Goal: Task Accomplishment & Management: Use online tool/utility

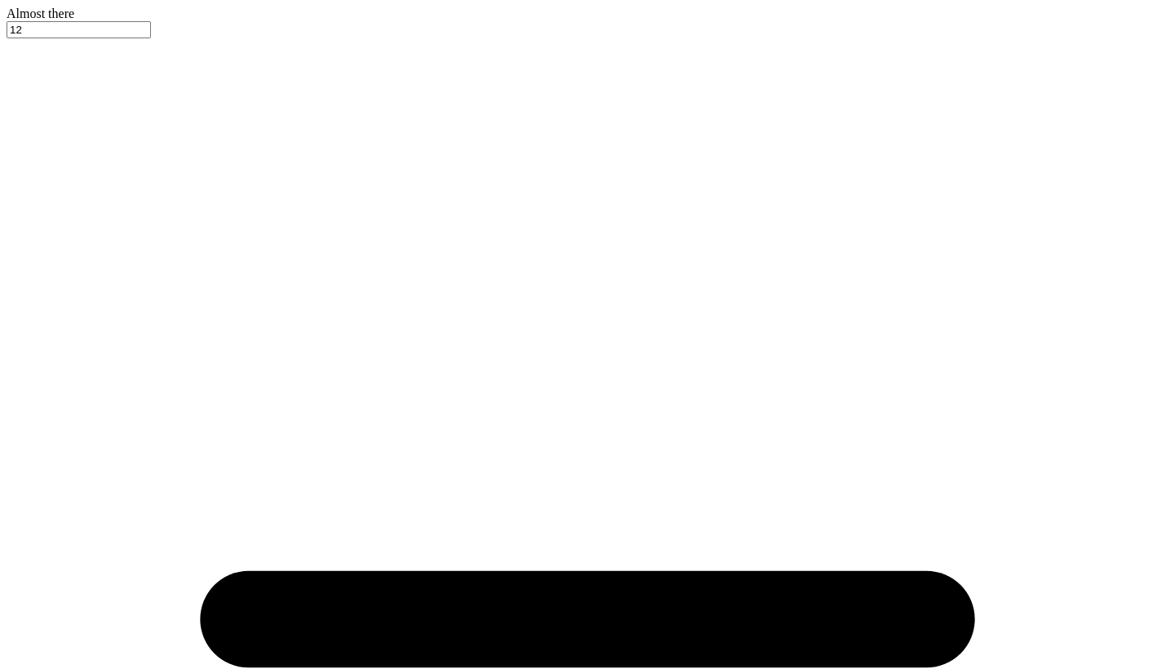
type input "Dz back to school bottoms"
type input "30"
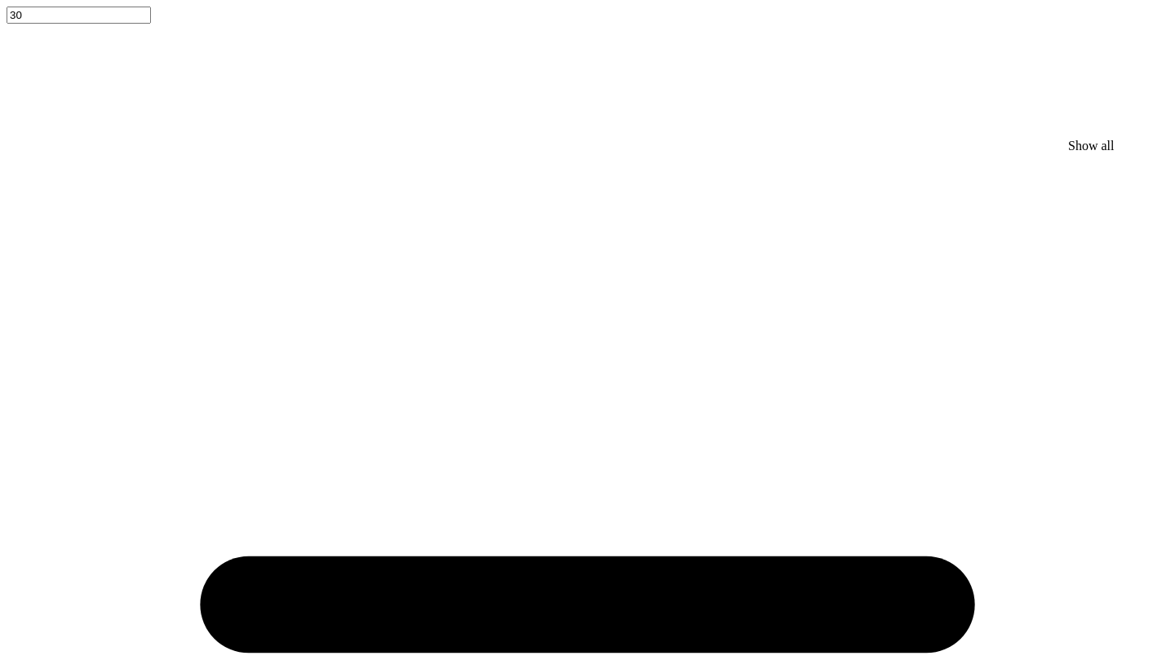
type textarea "x"
type input "3.99"
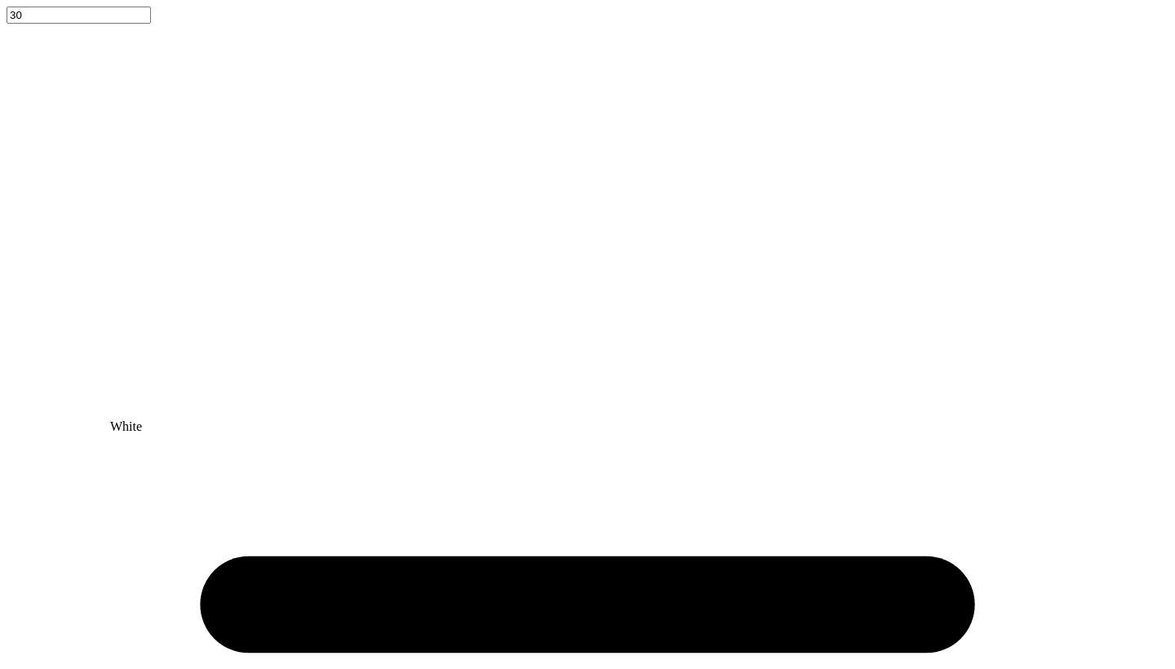
type input "0.76"
type input "6.98"
type input "3.41"
type input "0.77"
type input "7.83"
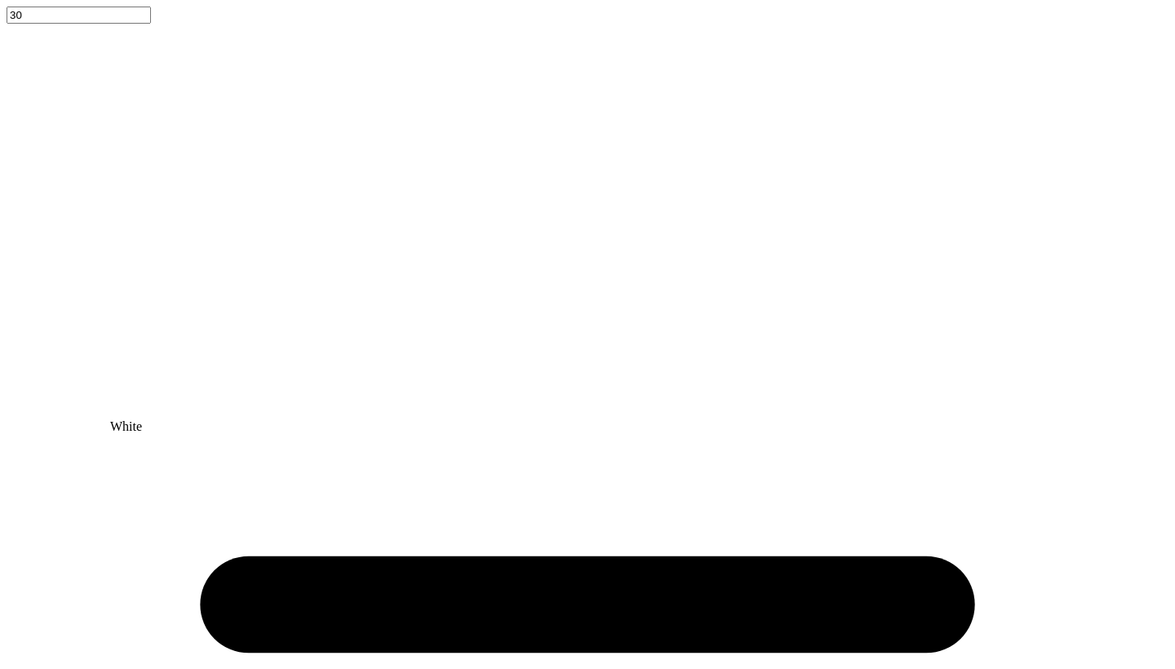
type input "0.76"
type input "7.91"
type input "1.51"
type input "0.21"
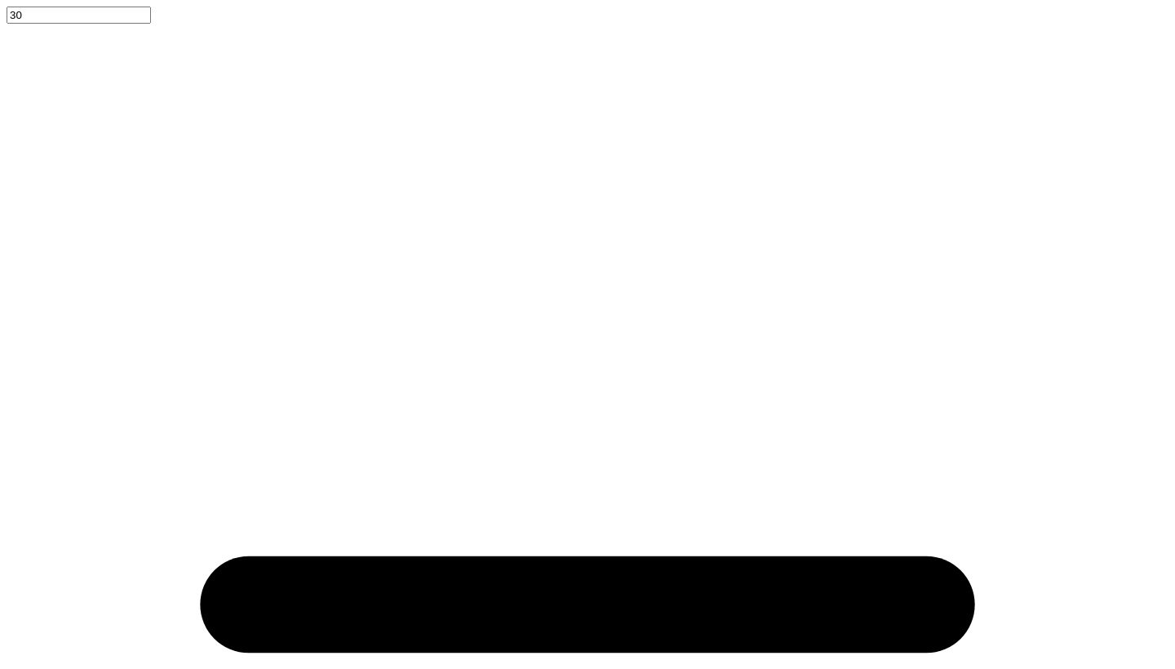
type input "6.28"
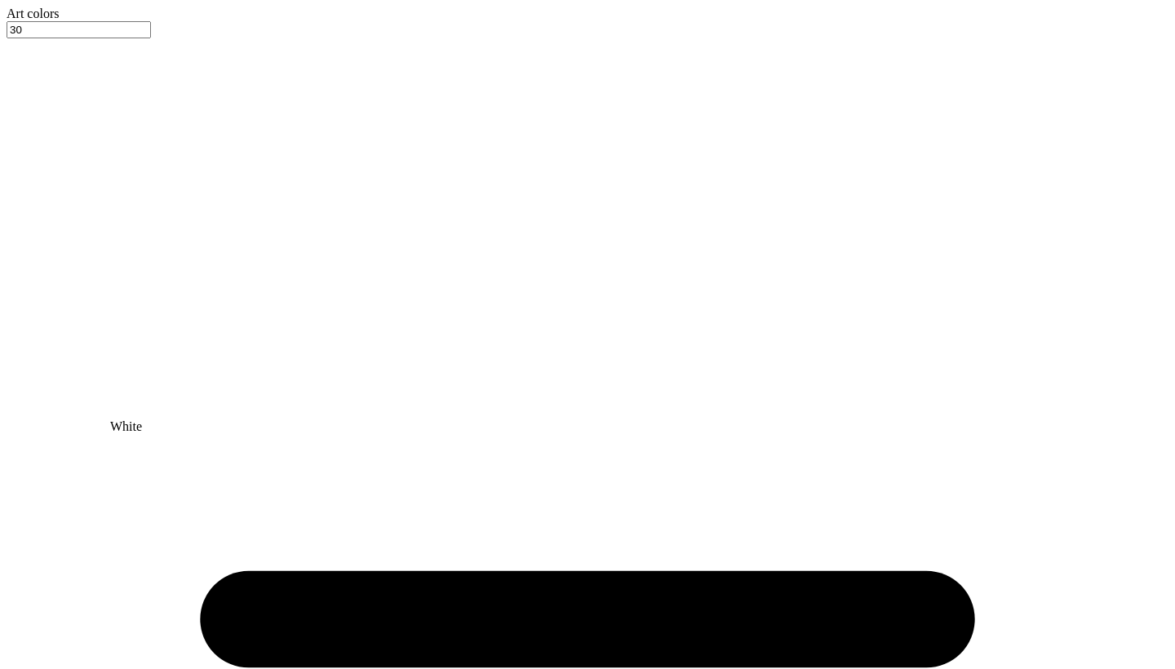
click at [51, 21] on div at bounding box center [588, 21] width 1162 height 0
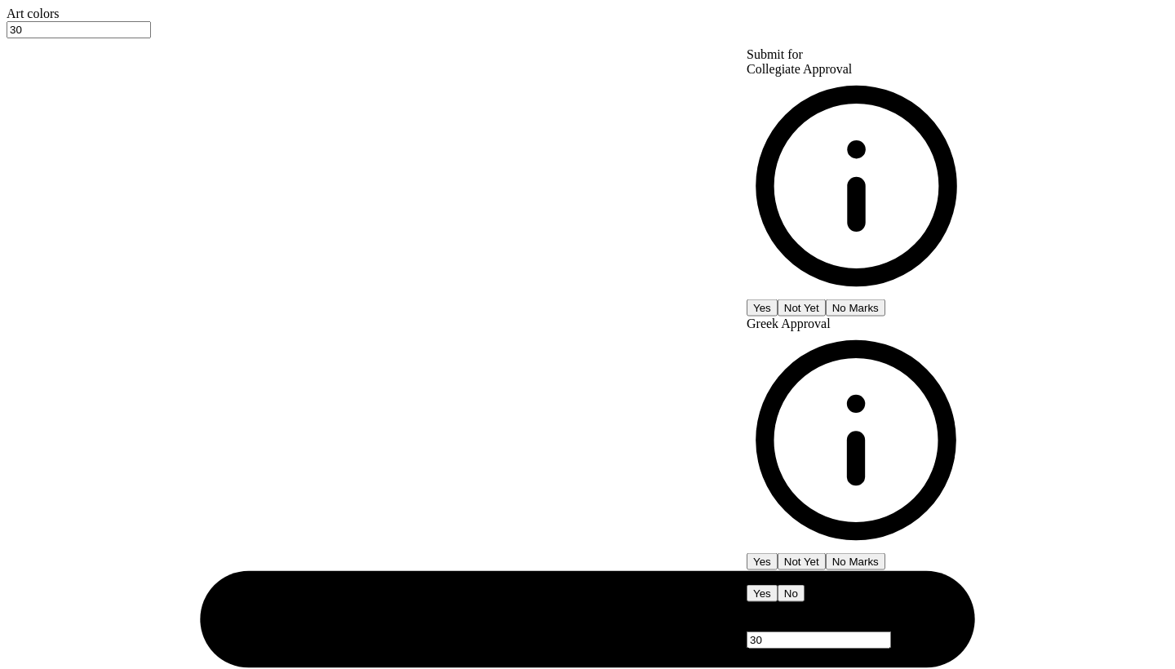
click at [885, 299] on button "No Marks" at bounding box center [856, 307] width 60 height 17
click at [778, 553] on button "Yes" at bounding box center [762, 561] width 31 height 17
type input "$32.05"
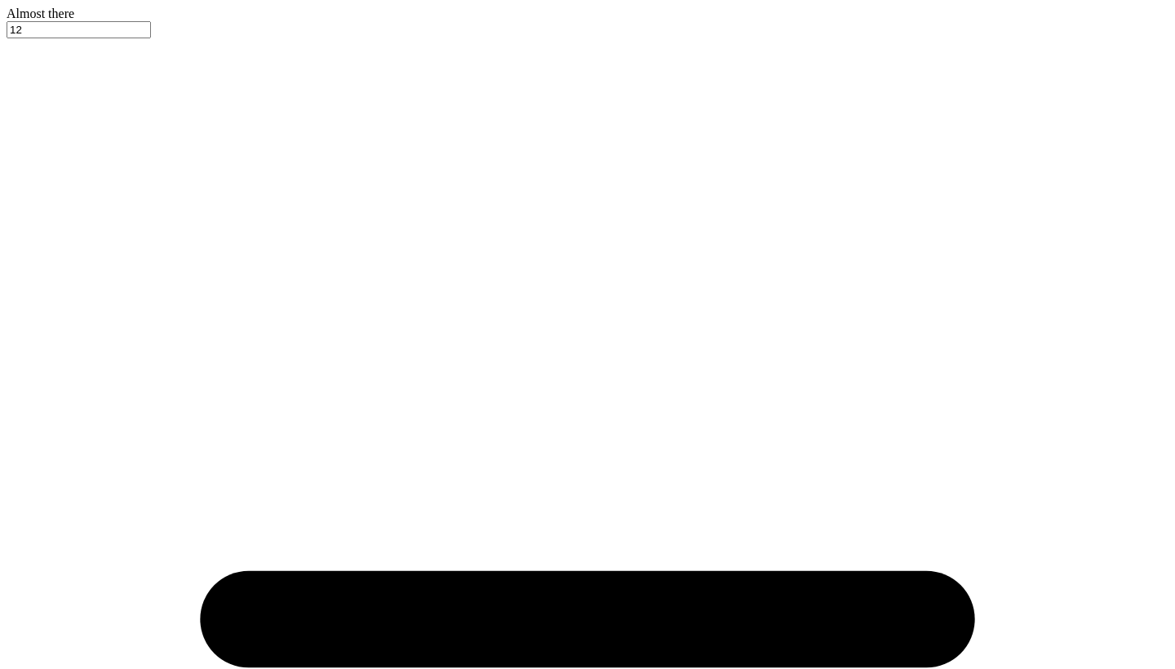
type input "50"
type input "Dz Back to School sweat set"
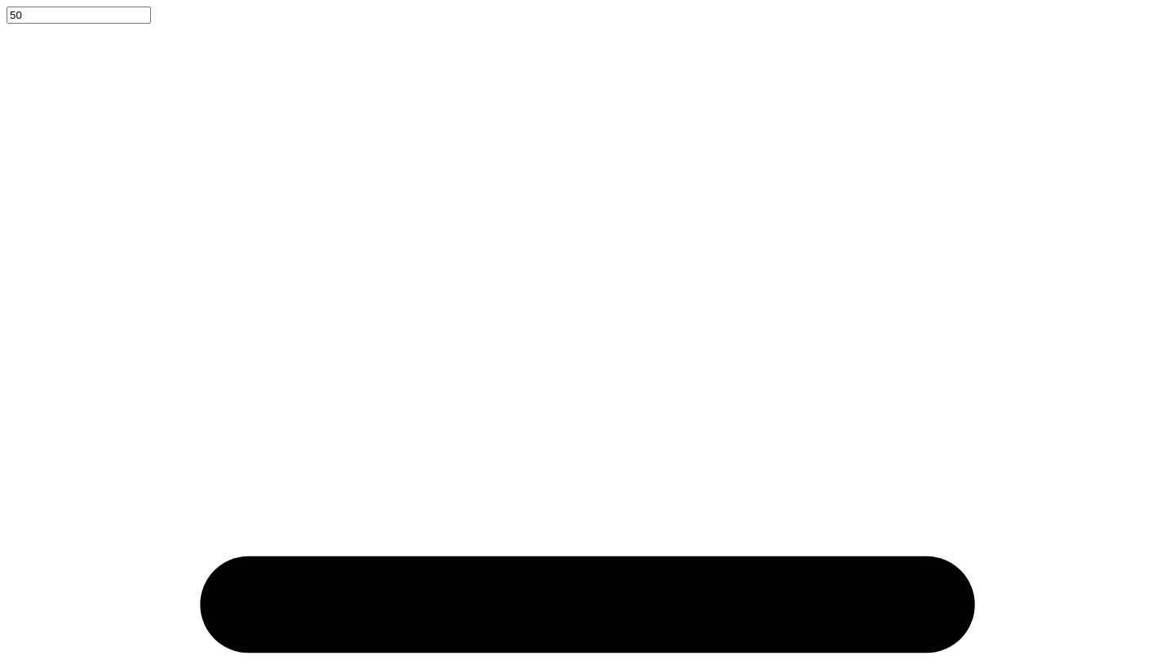
type textarea "x"
type input "3.61"
type input "0.80"
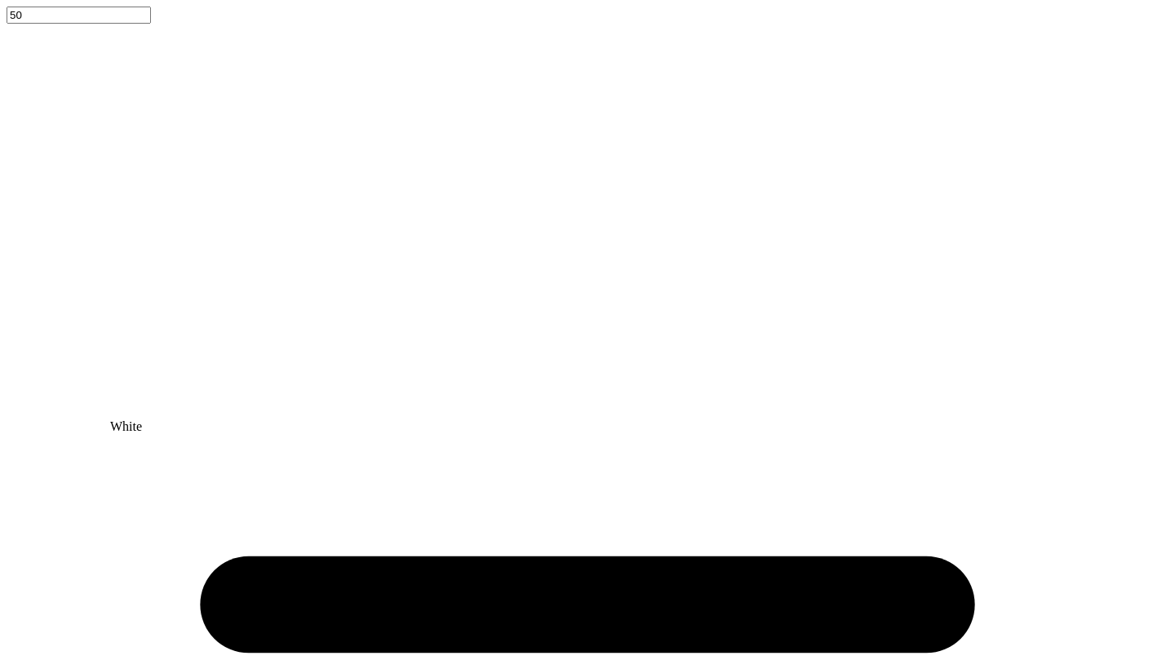
type input "3.47"
type input "4.25"
type input "0.82"
type input "2.39"
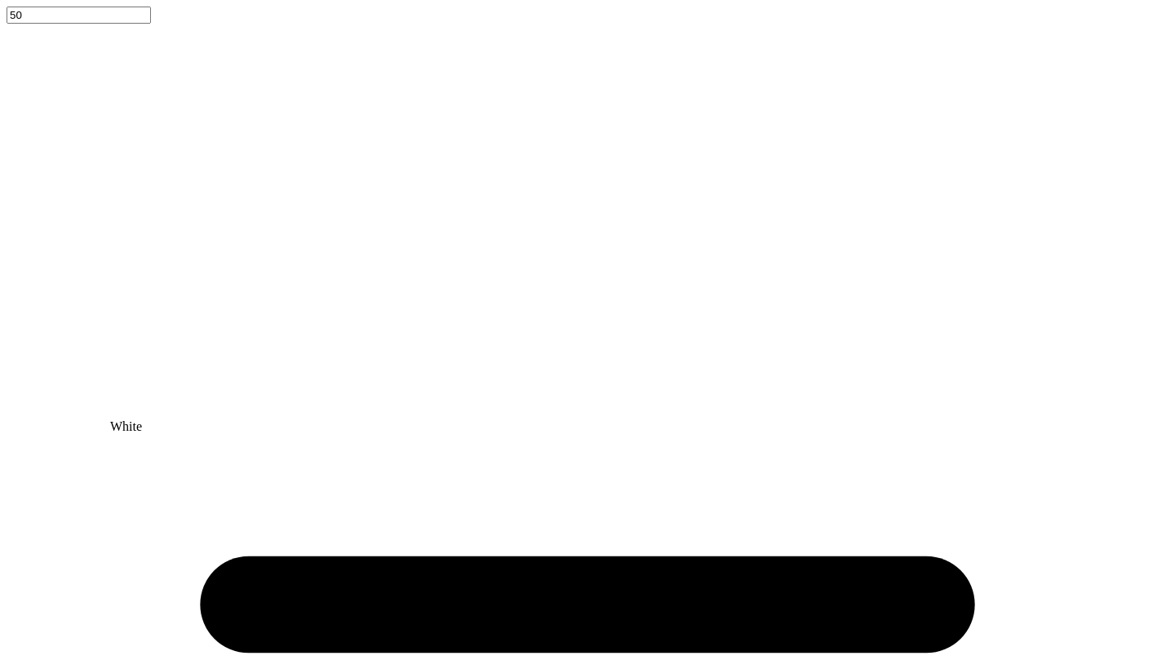
type input "4.23"
type input "0.80"
type input "2.48"
type input "6.00"
type input "2.50"
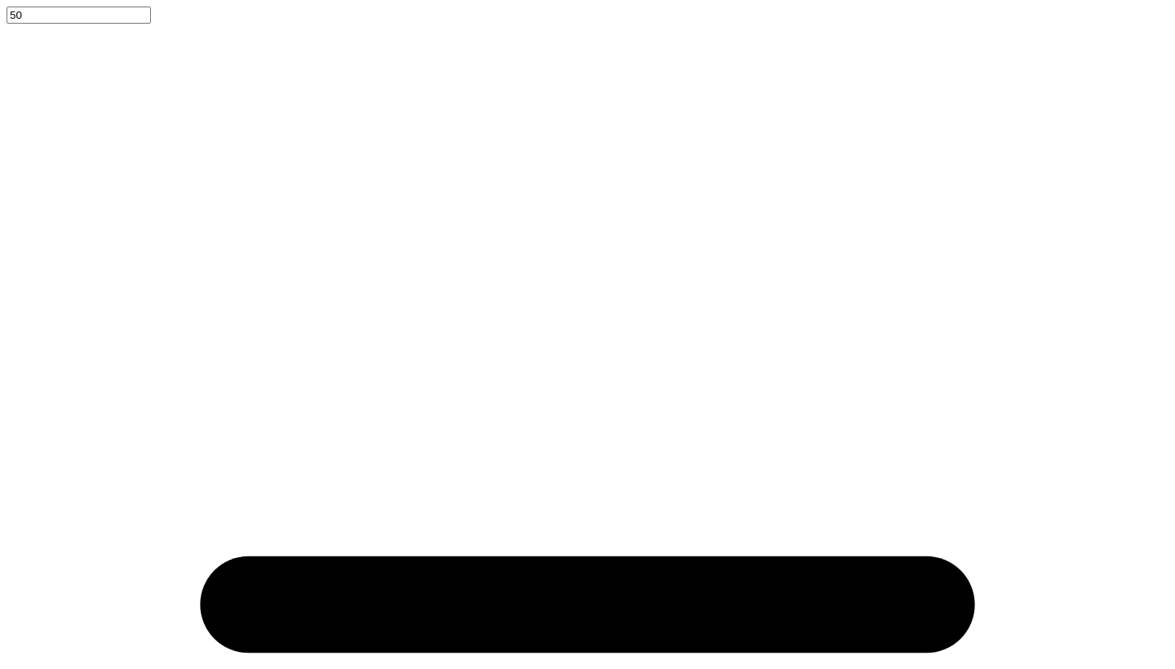
type input "2.00"
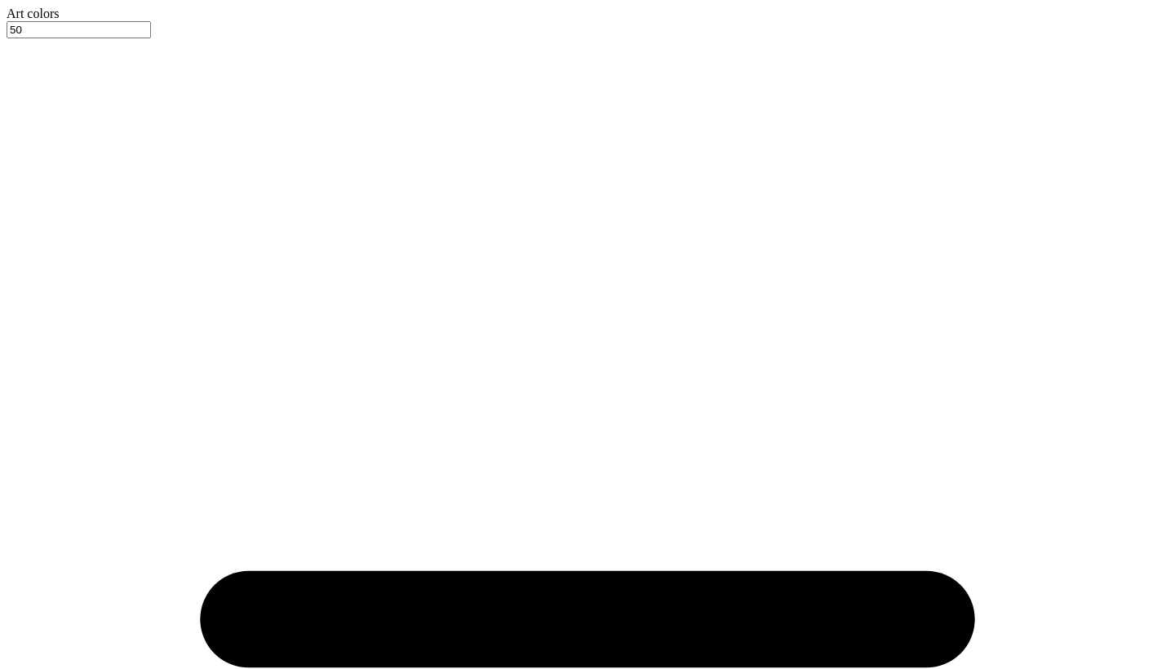
click at [40, 21] on div at bounding box center [588, 21] width 1162 height 0
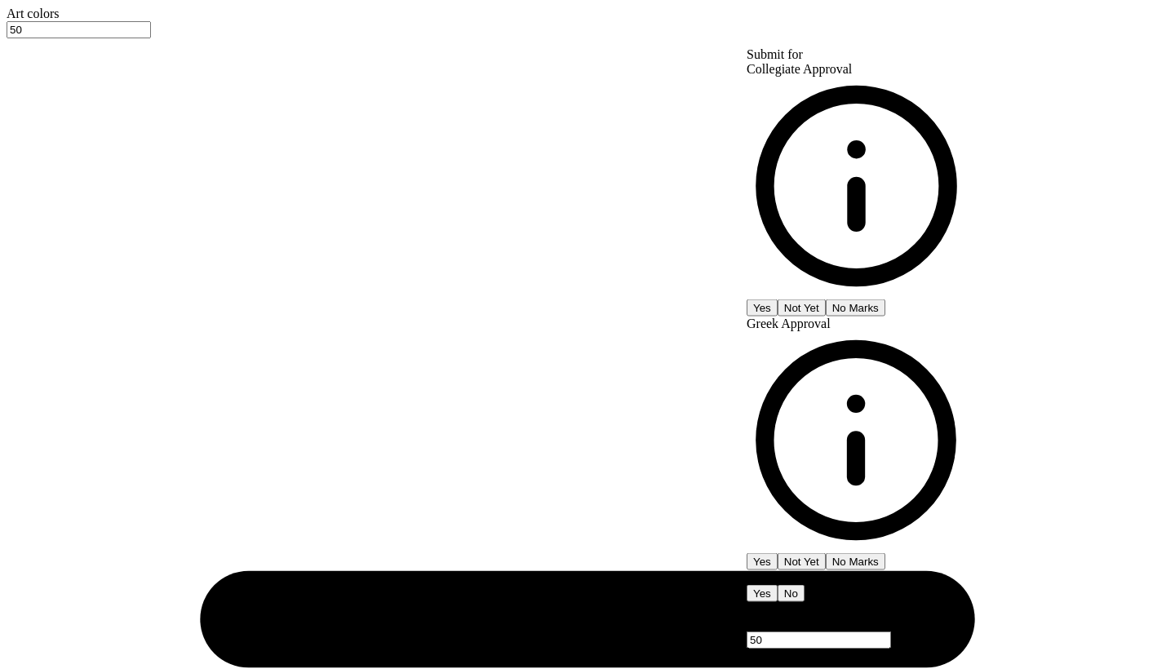
click at [885, 299] on button "No Marks" at bounding box center [856, 307] width 60 height 17
click at [778, 553] on button "Yes" at bounding box center [762, 561] width 31 height 17
type input "$24.81"
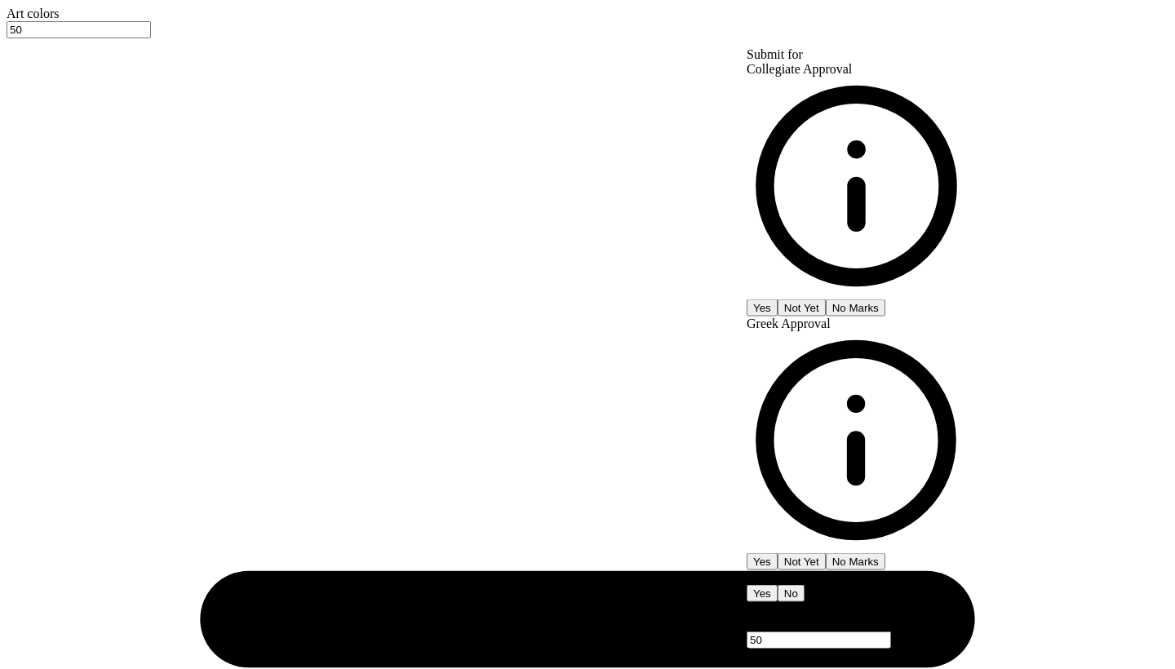
click at [778, 299] on button "Yes" at bounding box center [762, 307] width 31 height 17
click at [885, 299] on button "No Marks" at bounding box center [856, 307] width 60 height 17
click at [778, 553] on button "Yes" at bounding box center [762, 561] width 31 height 17
type input "$24.81"
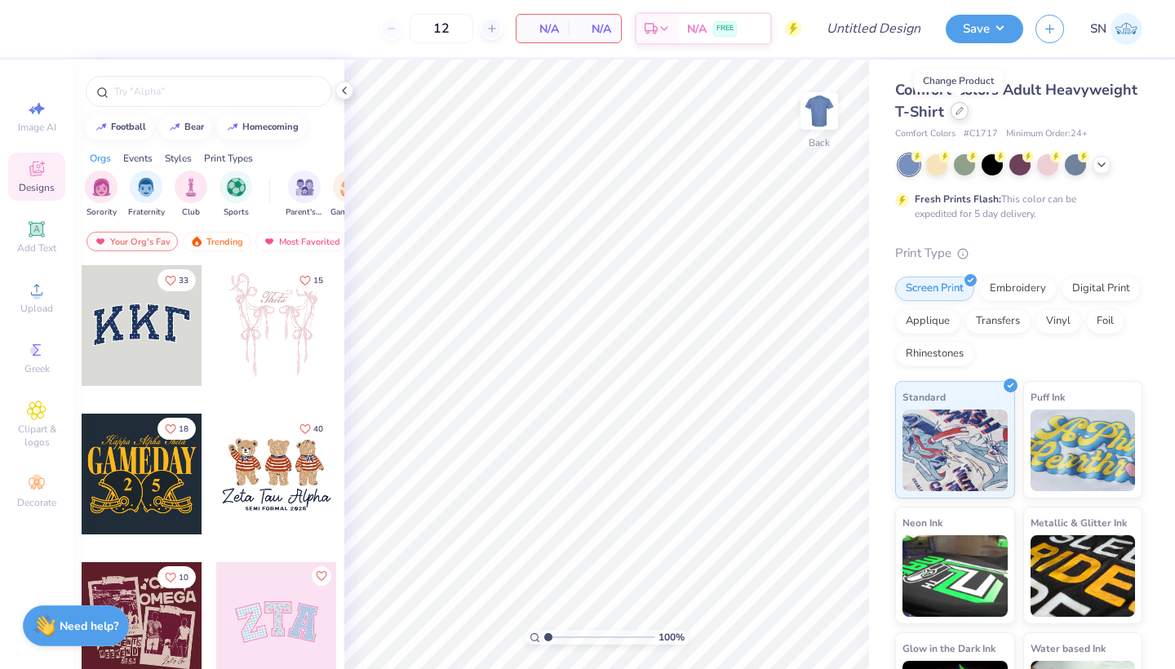
click at [962, 112] on icon at bounding box center [960, 111] width 8 height 8
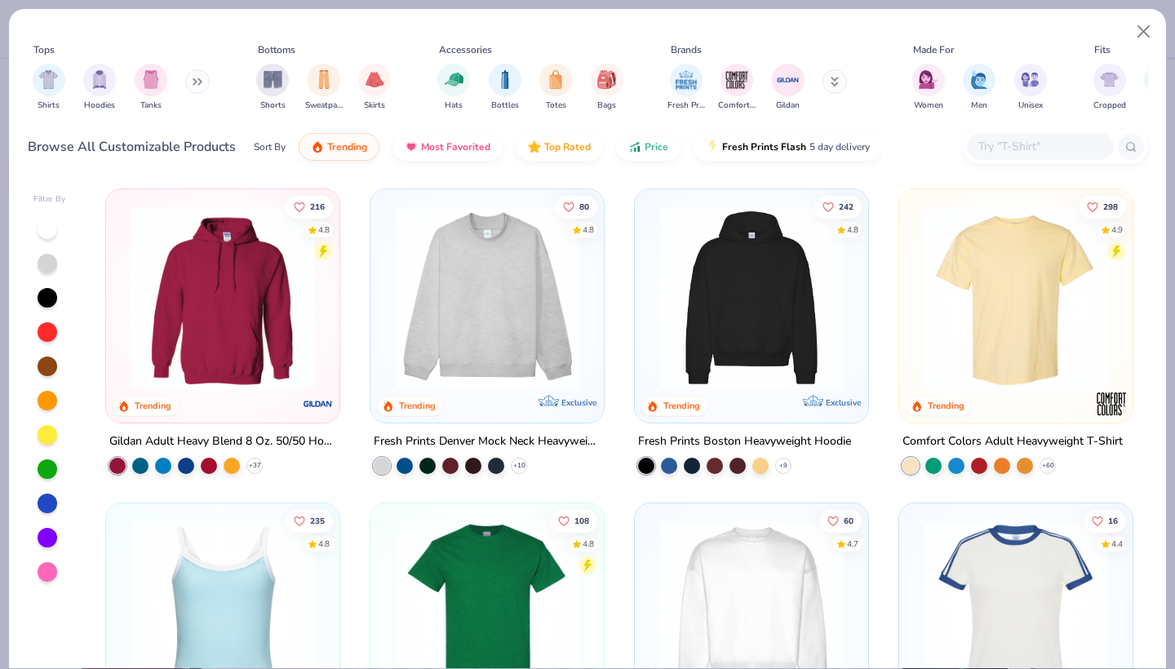
click at [192, 86] on button at bounding box center [197, 81] width 24 height 24
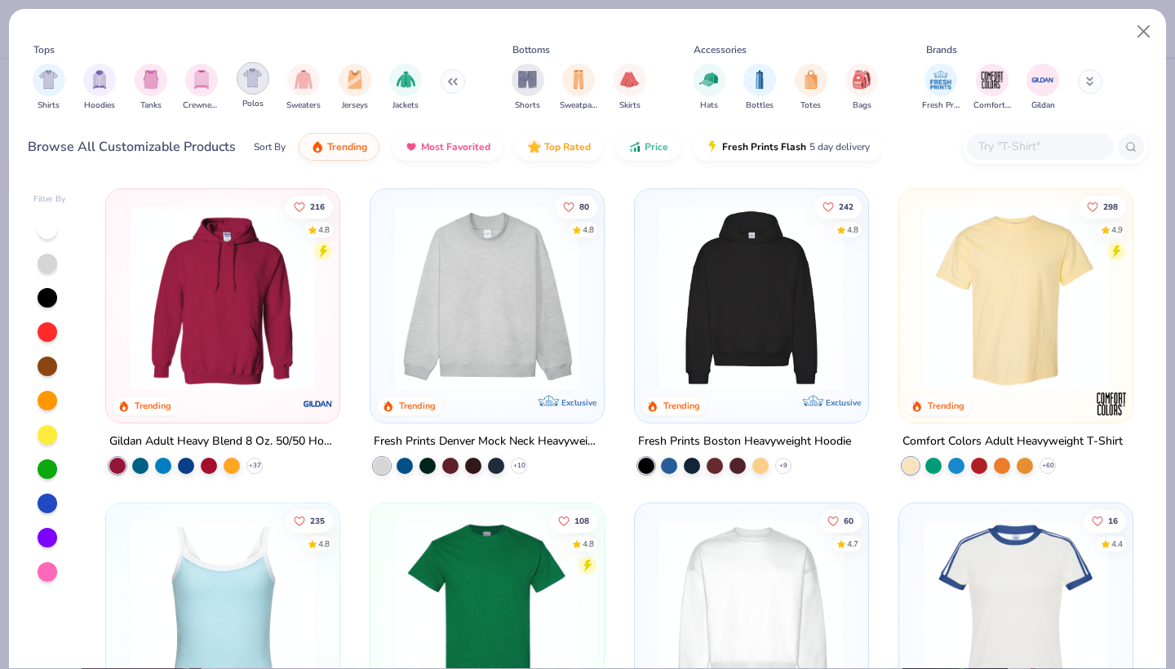
click at [254, 86] on img "filter for Polos" at bounding box center [252, 78] width 19 height 19
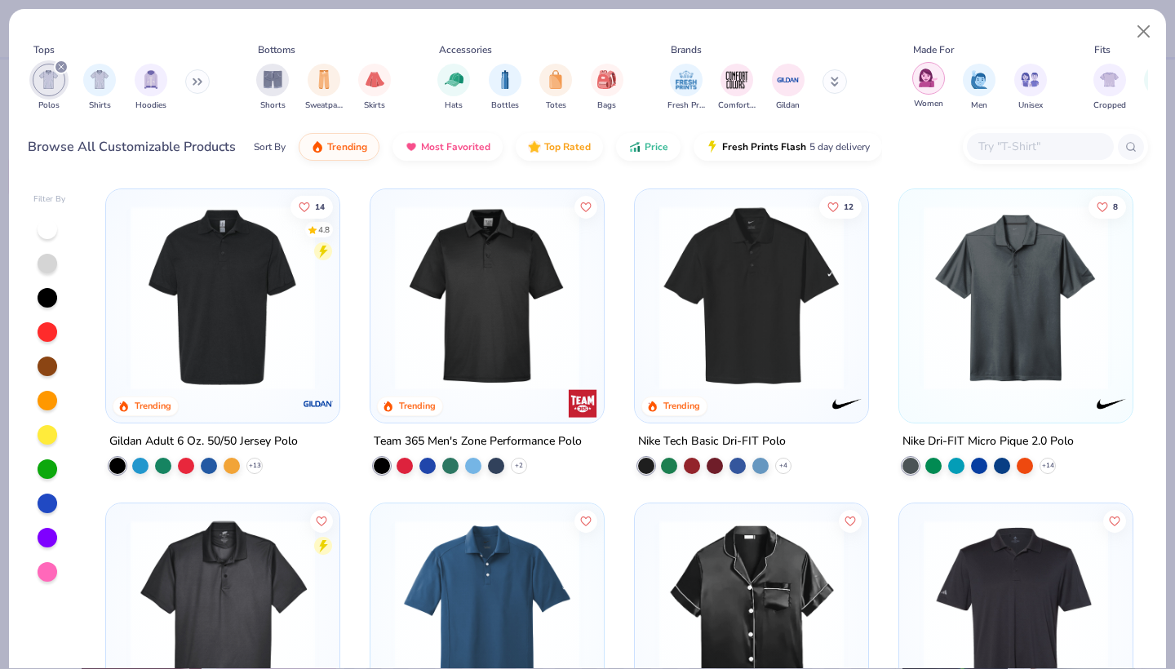
click at [931, 82] on img "filter for Women" at bounding box center [928, 78] width 19 height 19
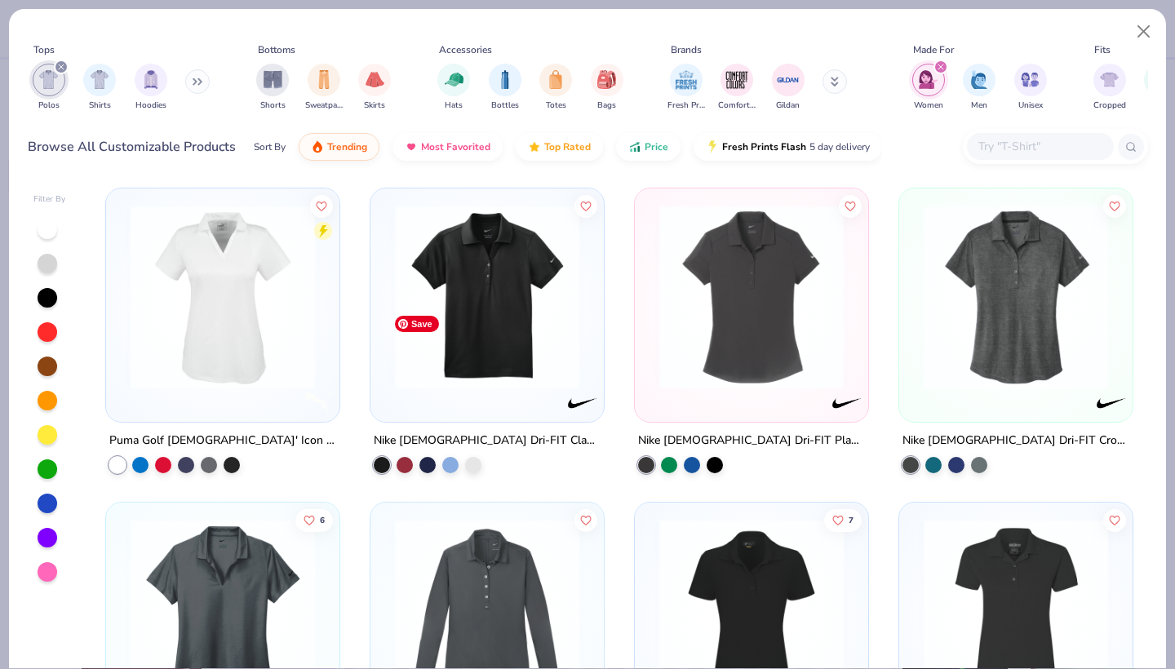
scroll to position [671, 0]
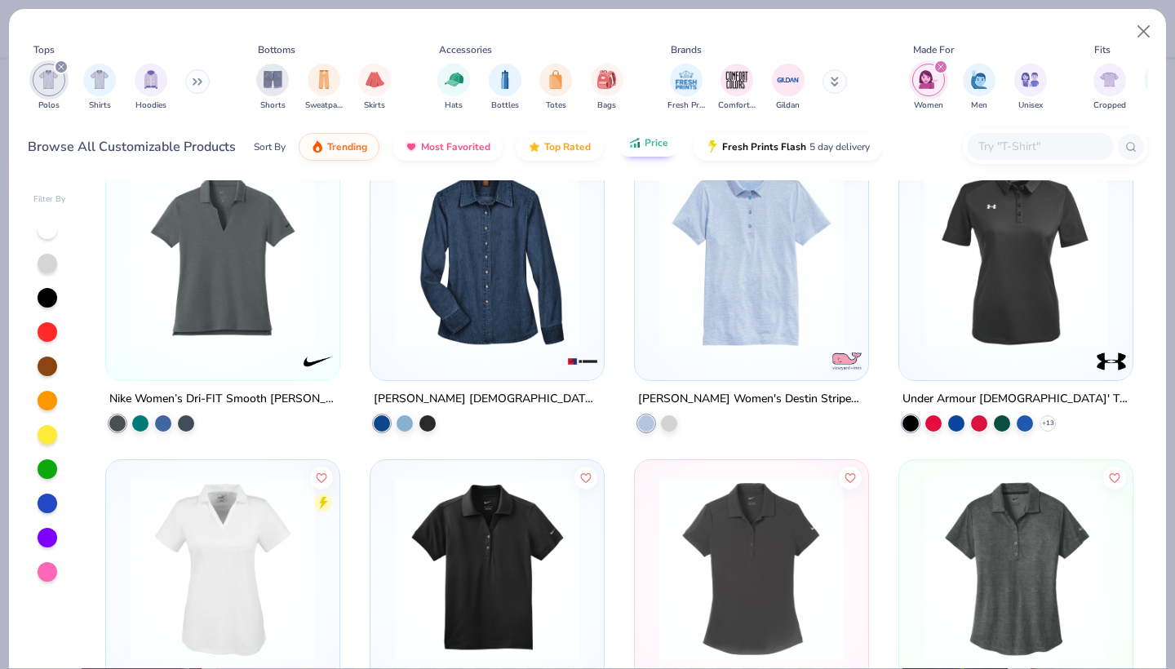
click at [644, 149] on button "Price" at bounding box center [648, 143] width 64 height 28
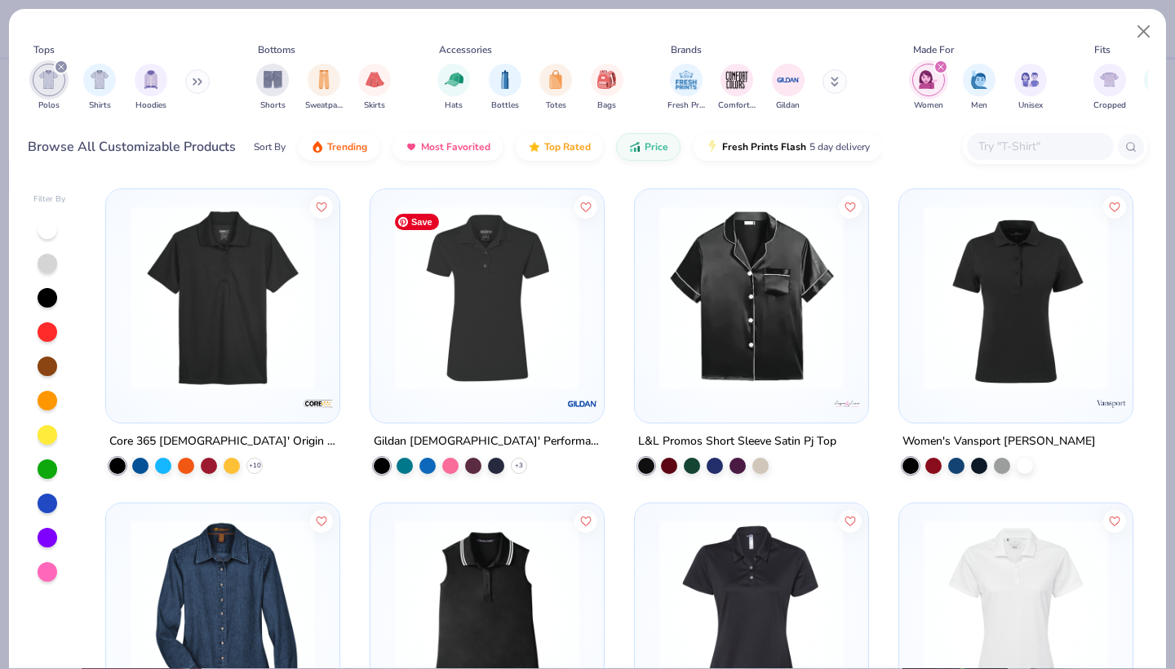
click at [510, 375] on img at bounding box center [487, 298] width 201 height 184
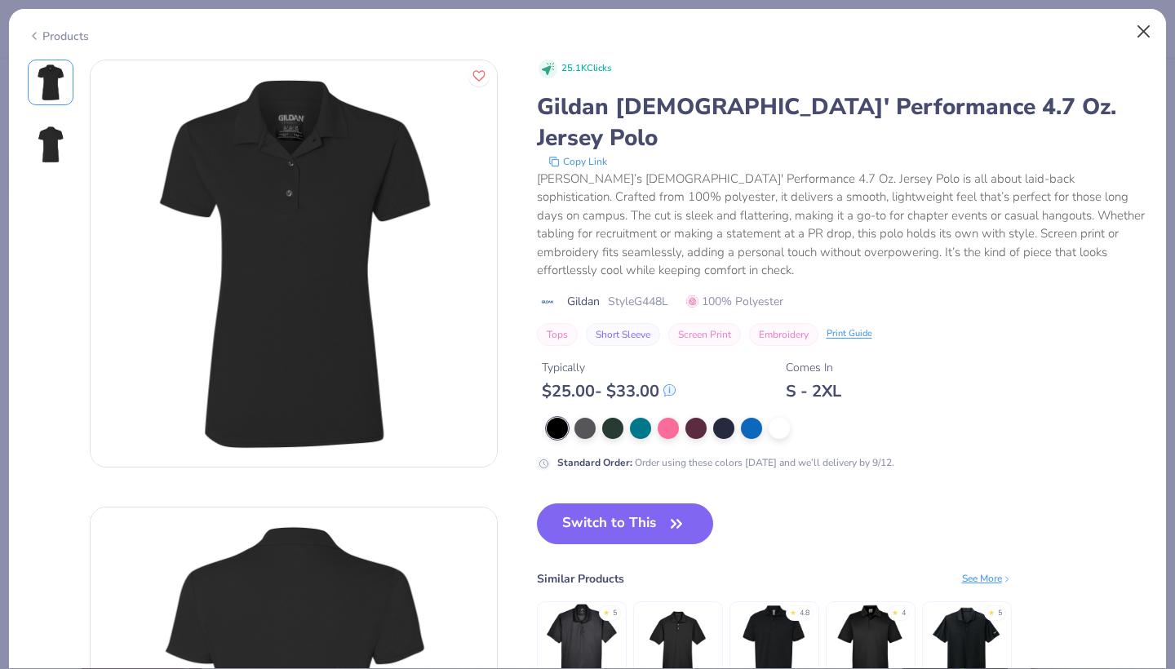
click at [1147, 30] on button "Close" at bounding box center [1144, 31] width 31 height 31
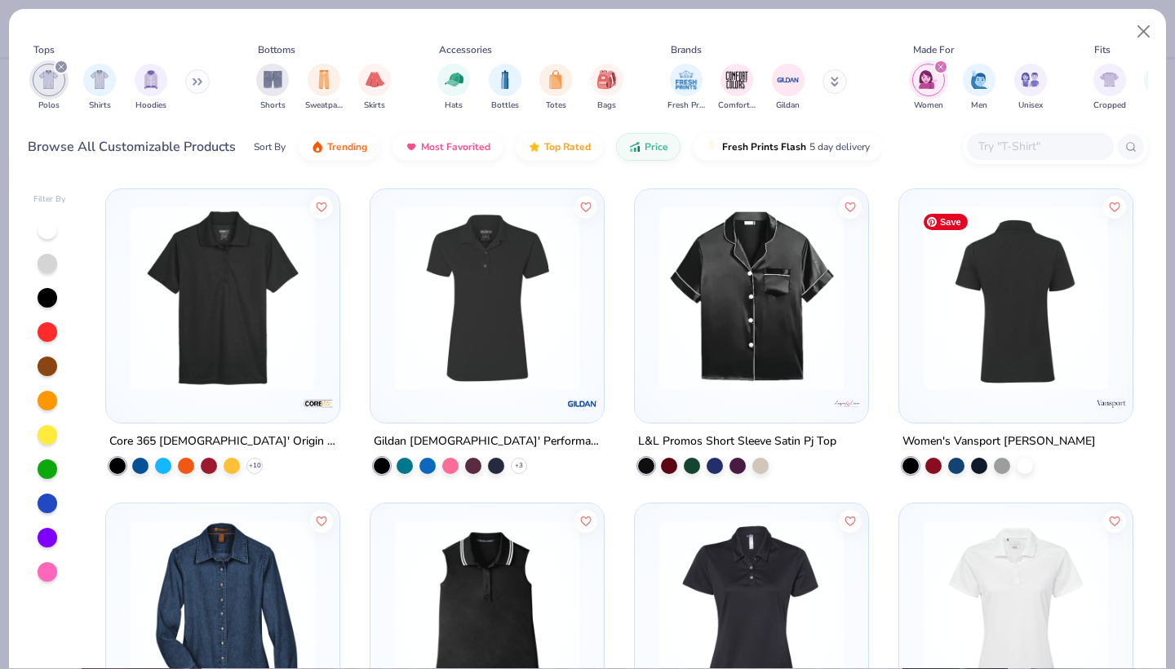
click at [916, 316] on img at bounding box center [815, 298] width 201 height 184
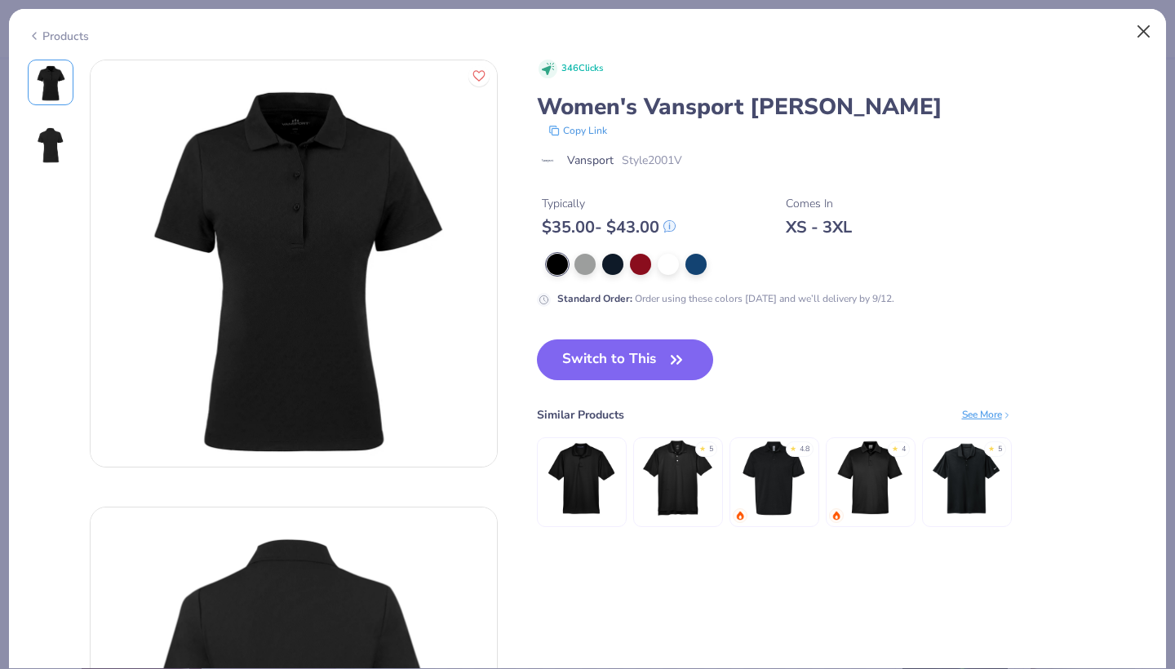
click at [1146, 38] on button "Close" at bounding box center [1144, 31] width 31 height 31
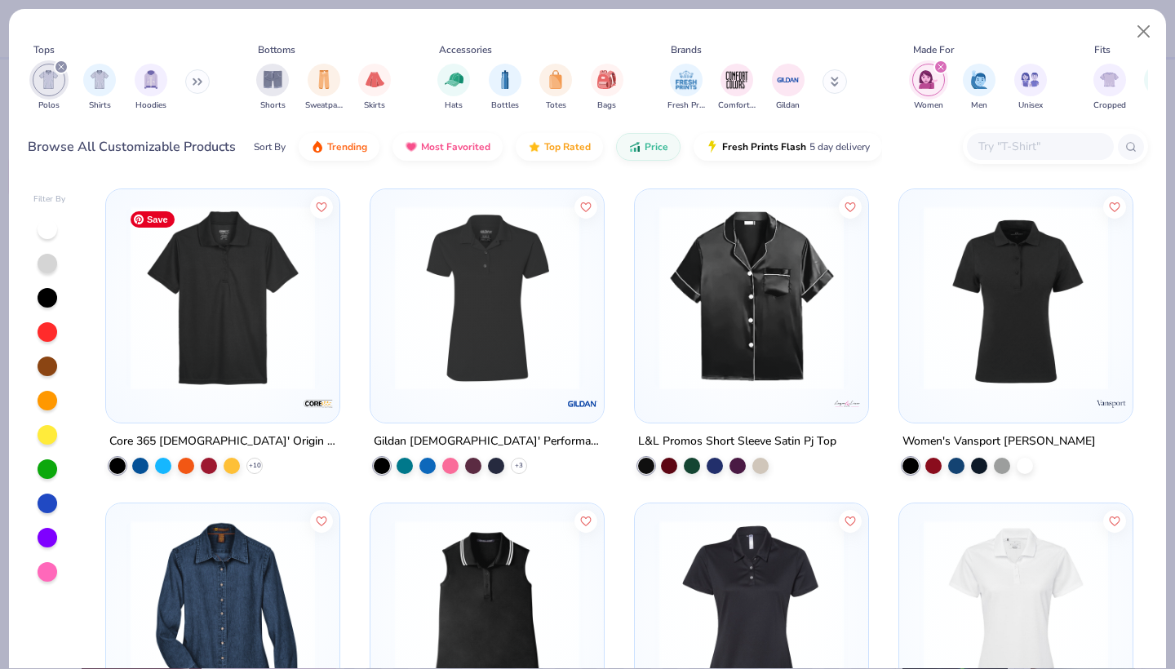
click at [215, 384] on img at bounding box center [222, 298] width 201 height 184
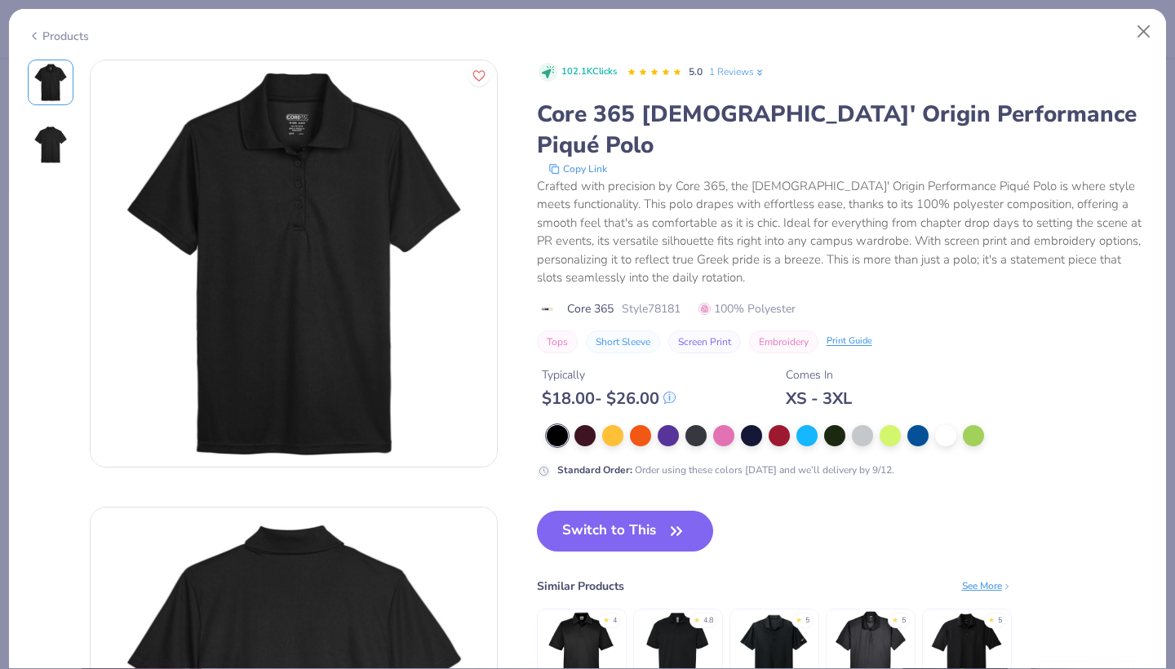
click at [584, 300] on span "Core 365" at bounding box center [590, 308] width 47 height 17
click at [552, 303] on img at bounding box center [548, 309] width 22 height 13
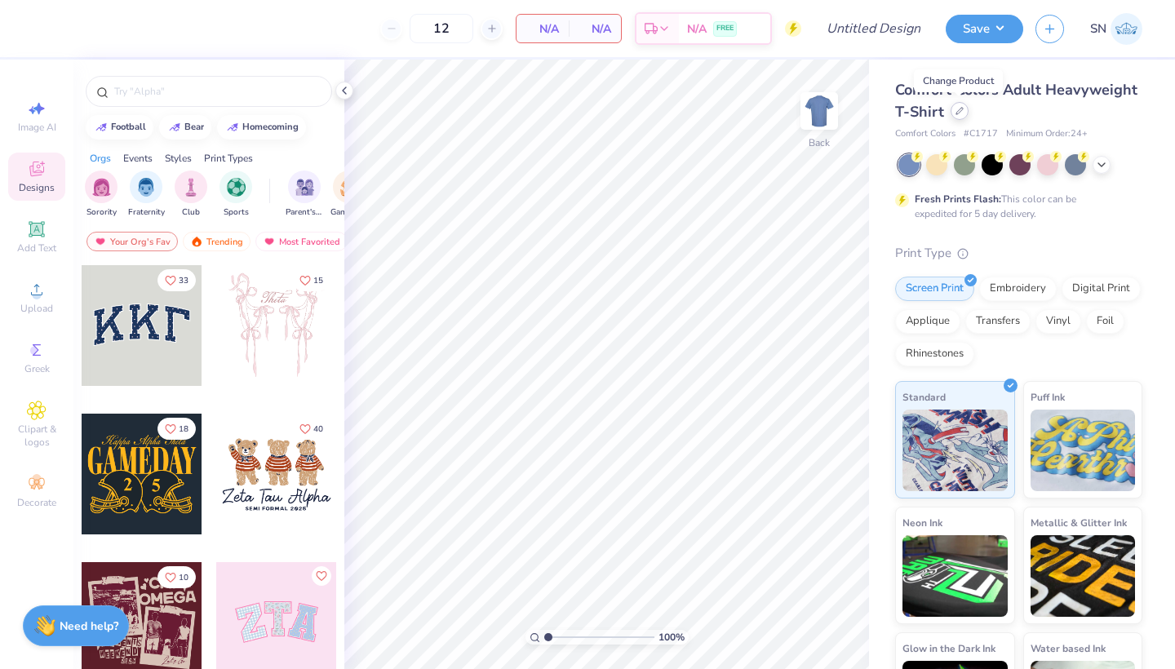
click at [959, 113] on icon at bounding box center [960, 111] width 8 height 8
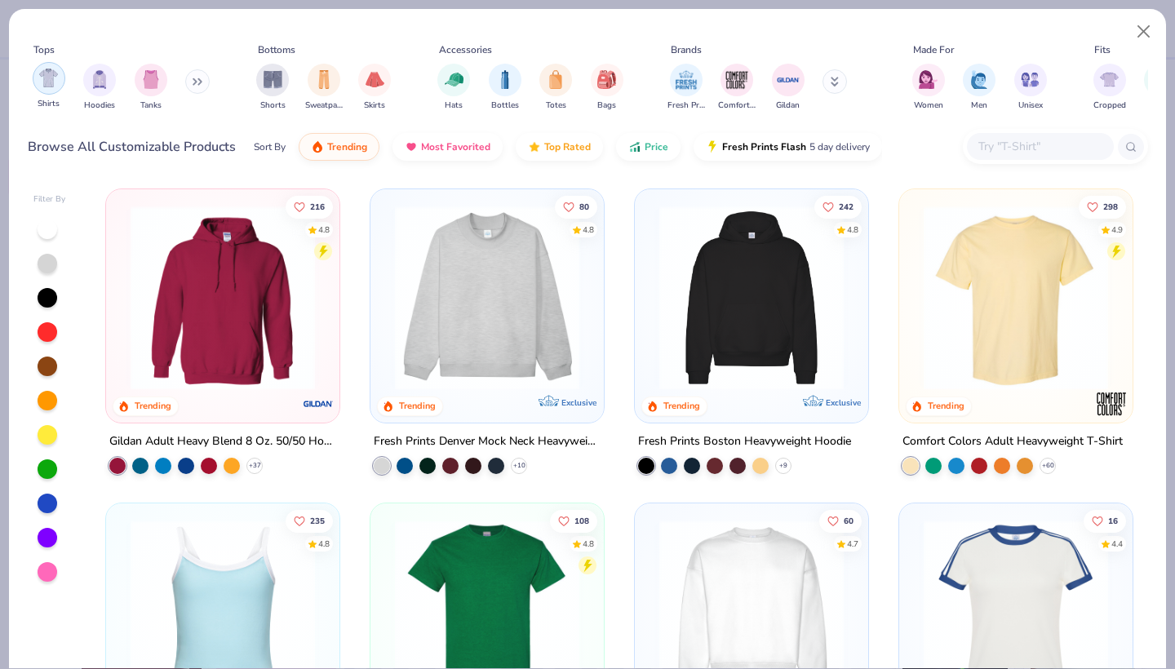
click at [47, 84] on img "filter for Shirts" at bounding box center [48, 78] width 19 height 19
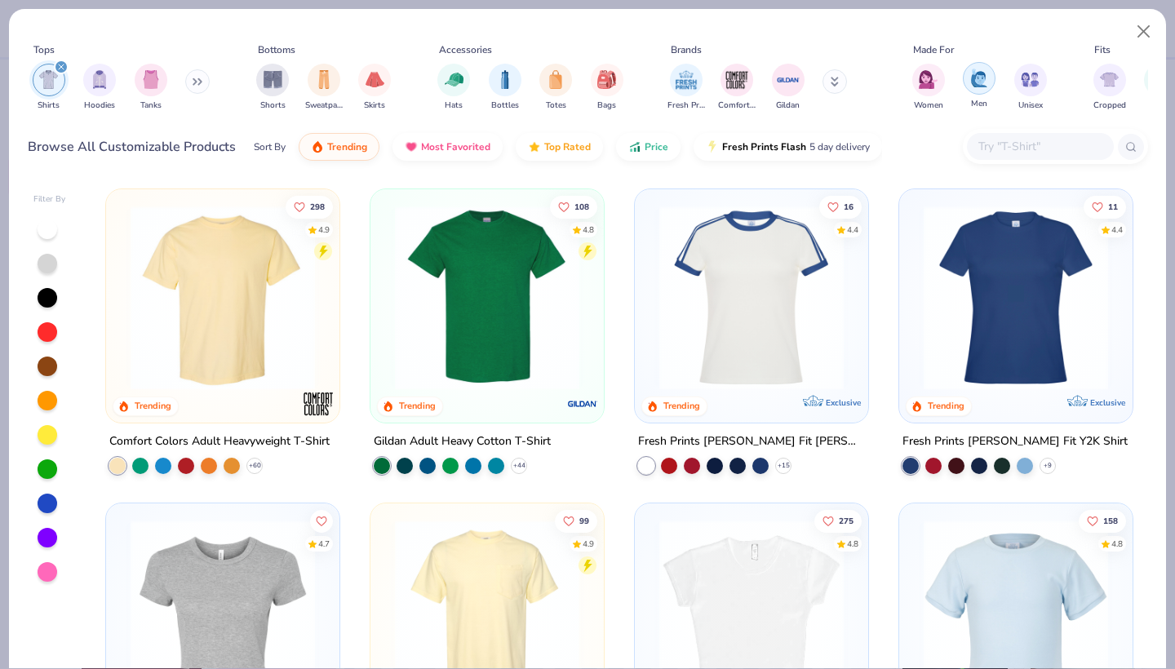
click at [981, 87] on img "filter for Men" at bounding box center [979, 78] width 18 height 19
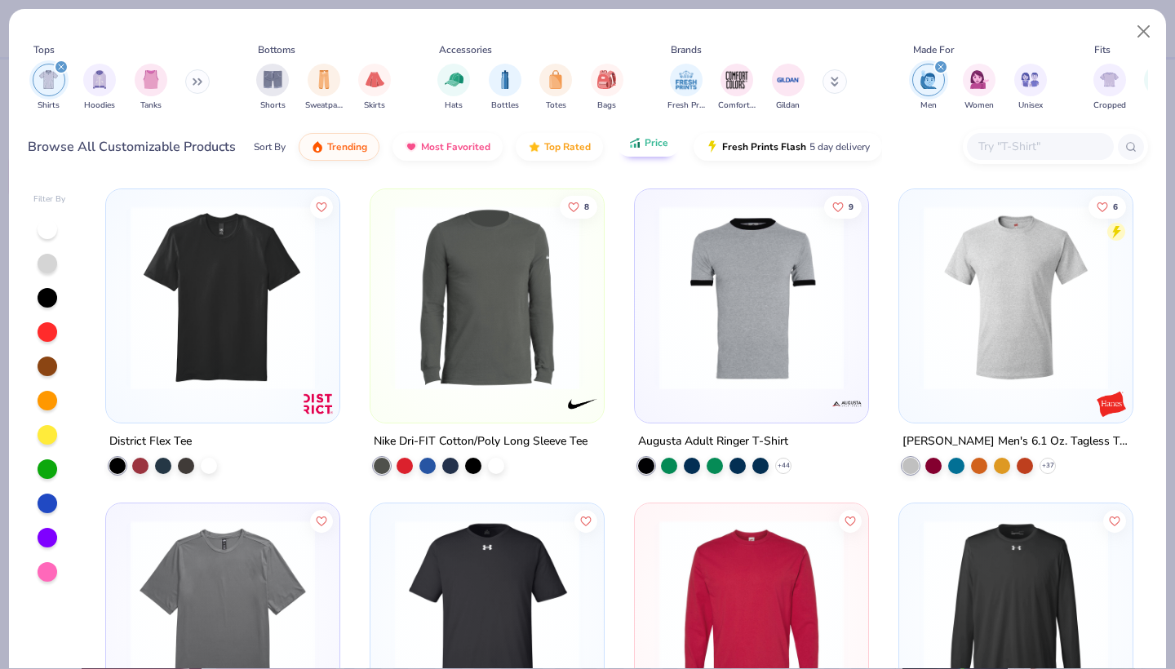
click at [652, 152] on button "Price" at bounding box center [648, 143] width 64 height 28
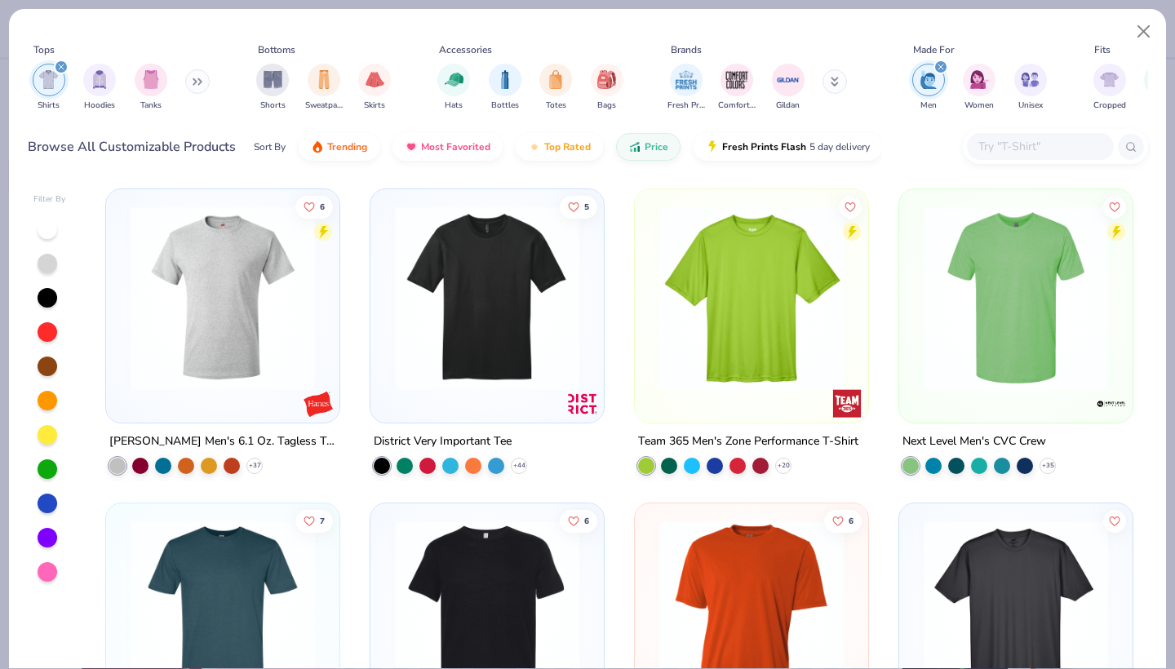
click at [264, 391] on div at bounding box center [222, 301] width 217 height 209
